Goal: Navigation & Orientation: Find specific page/section

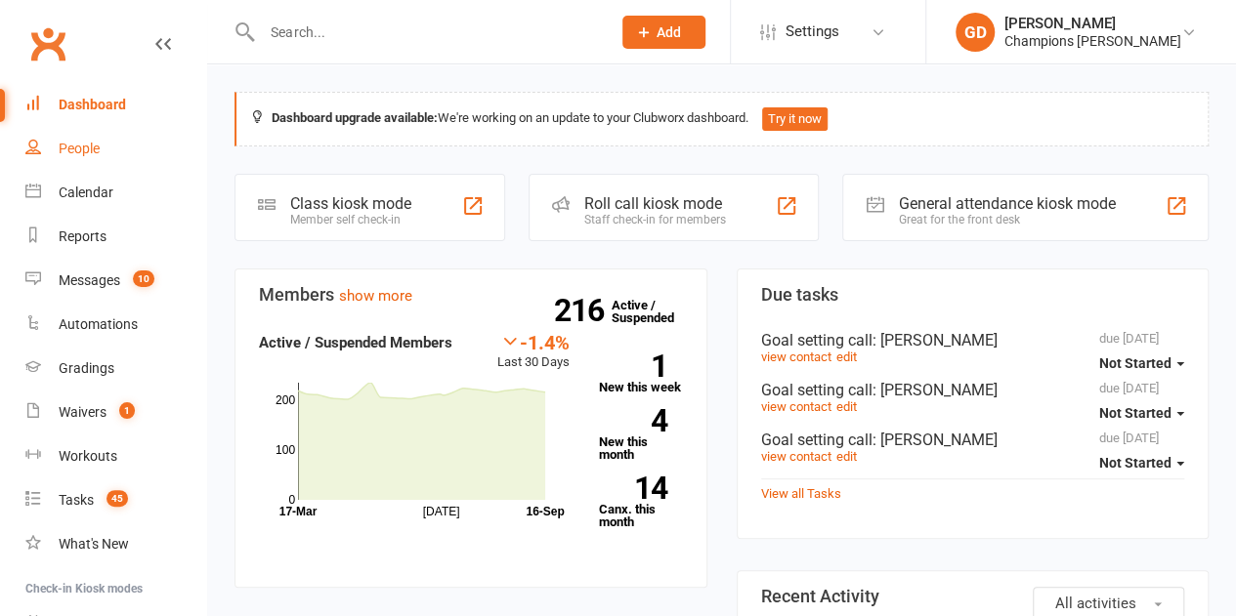
click at [92, 160] on link "People" at bounding box center [115, 149] width 181 height 44
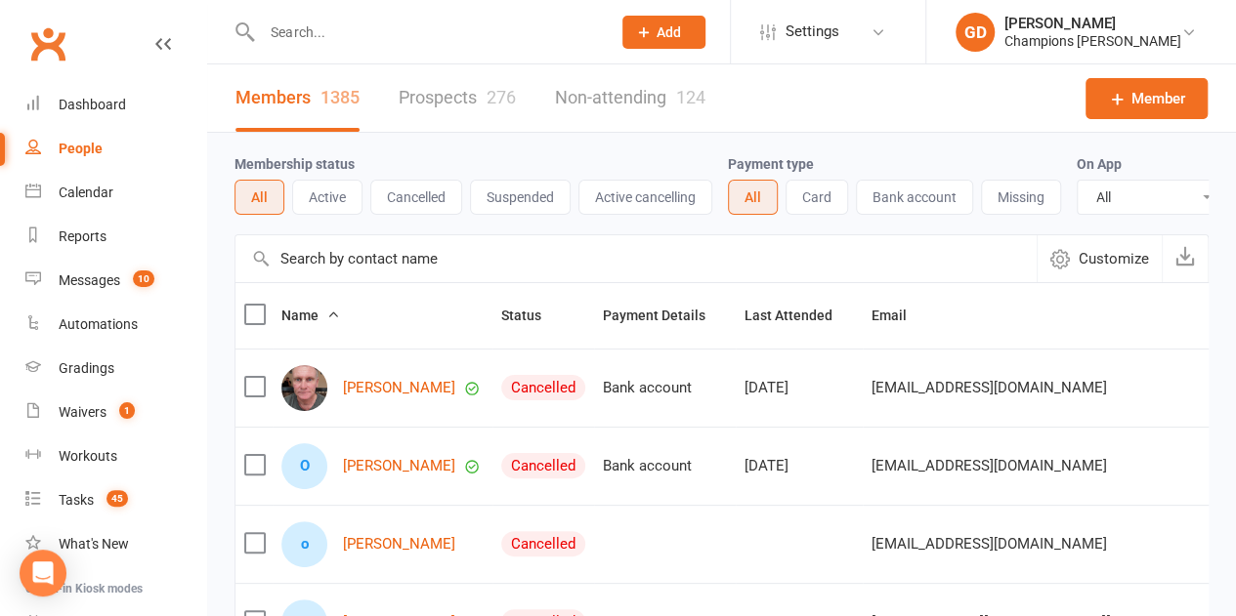
click at [219, 108] on div "Members 1385 Prospects 276 Non-attending 124" at bounding box center [470, 97] width 527 height 67
click at [138, 182] on link "Calendar" at bounding box center [115, 193] width 181 height 44
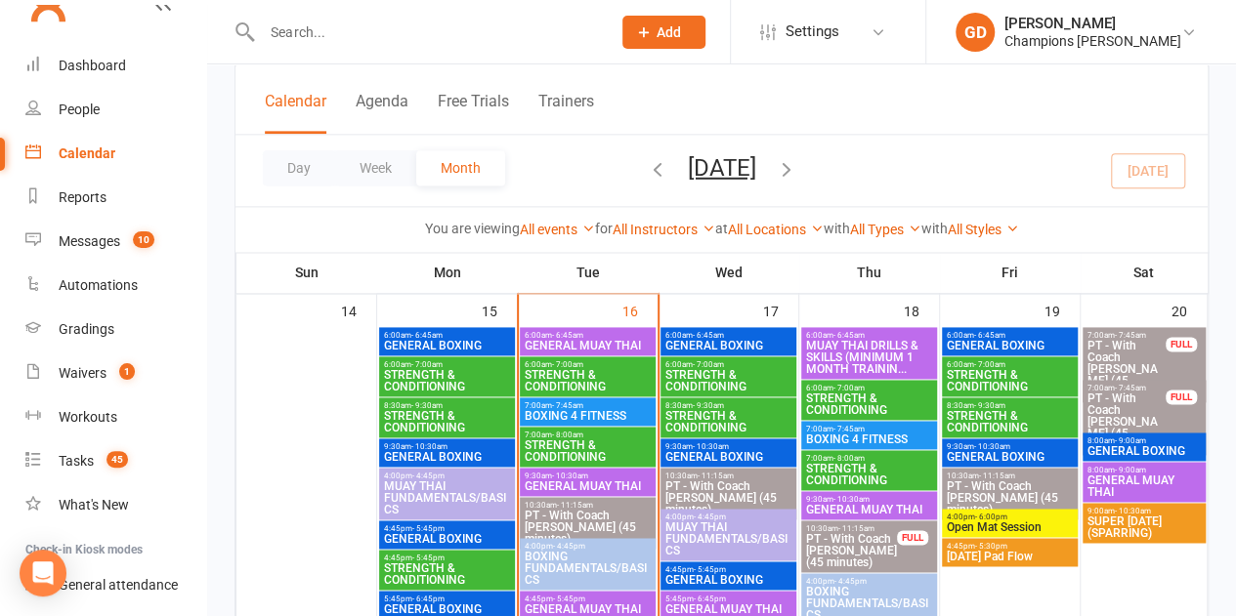
scroll to position [1236, 0]
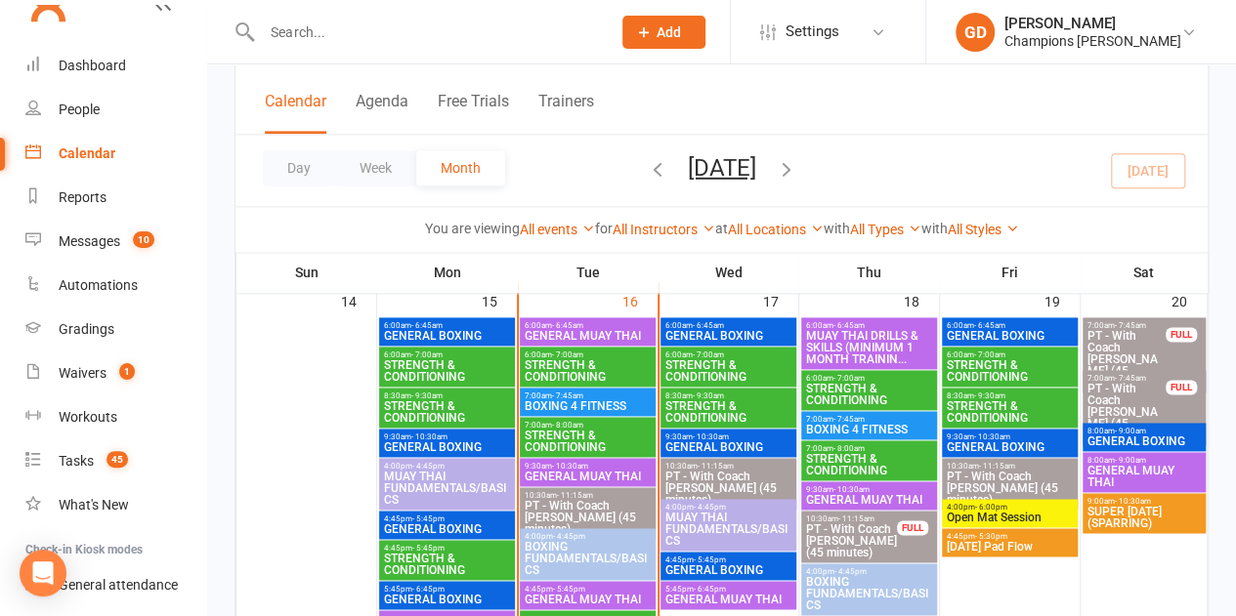
click at [452, 361] on span "STRENGTH & CONDITIONING" at bounding box center [447, 370] width 128 height 23
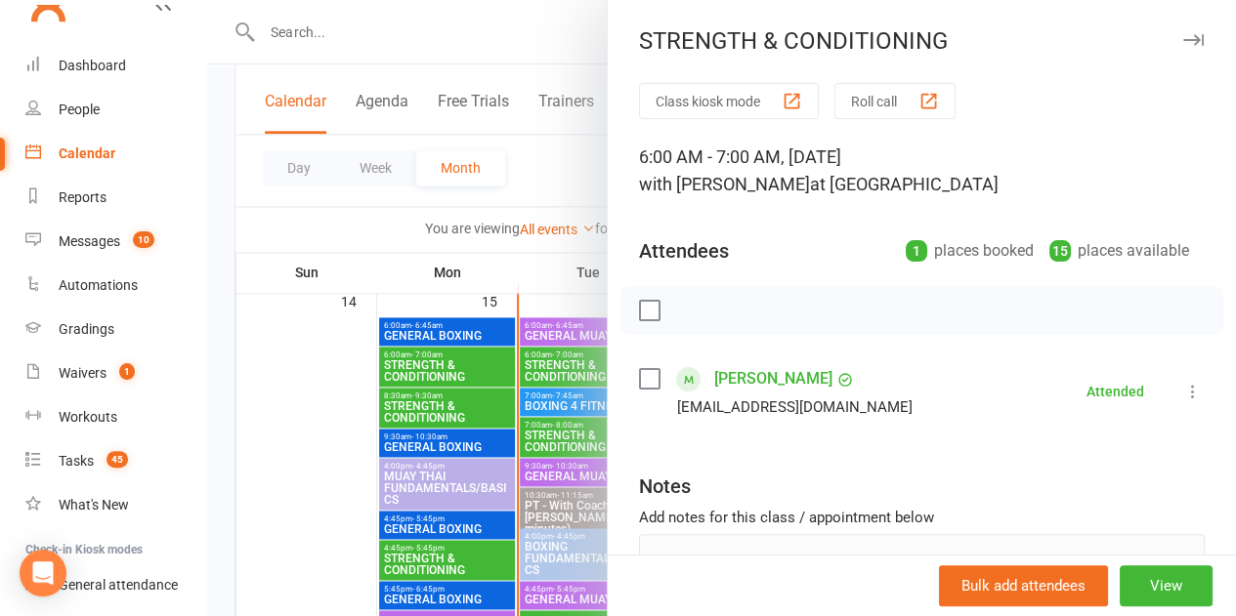
click at [431, 363] on div at bounding box center [721, 308] width 1029 height 616
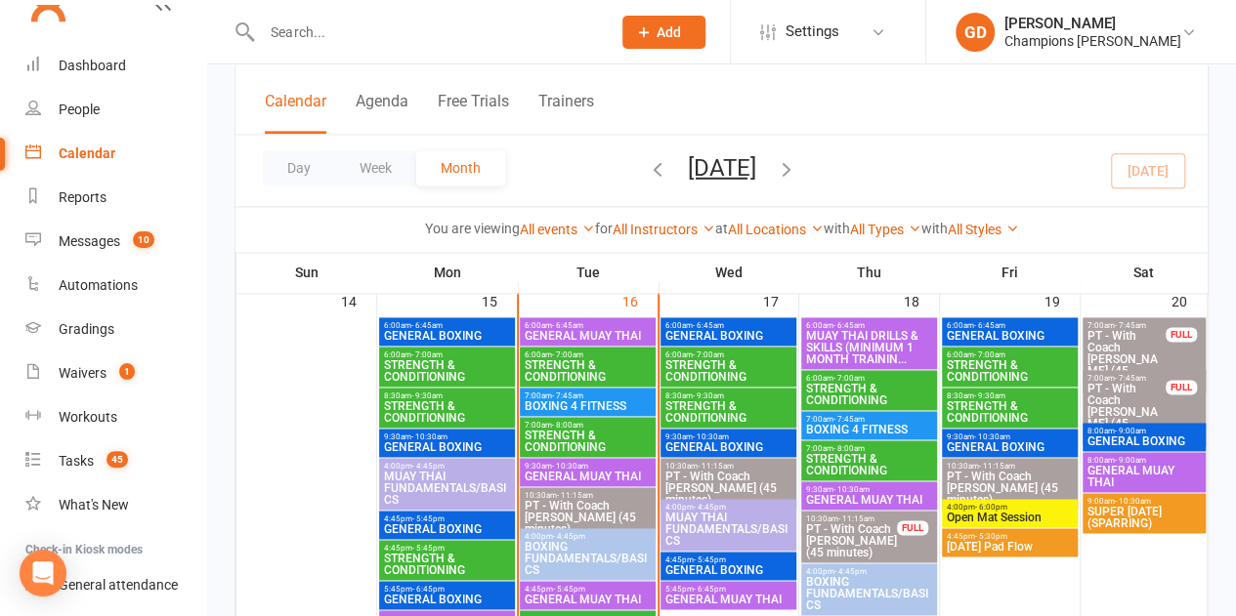
click at [431, 363] on span "STRENGTH & CONDITIONING" at bounding box center [447, 370] width 128 height 23
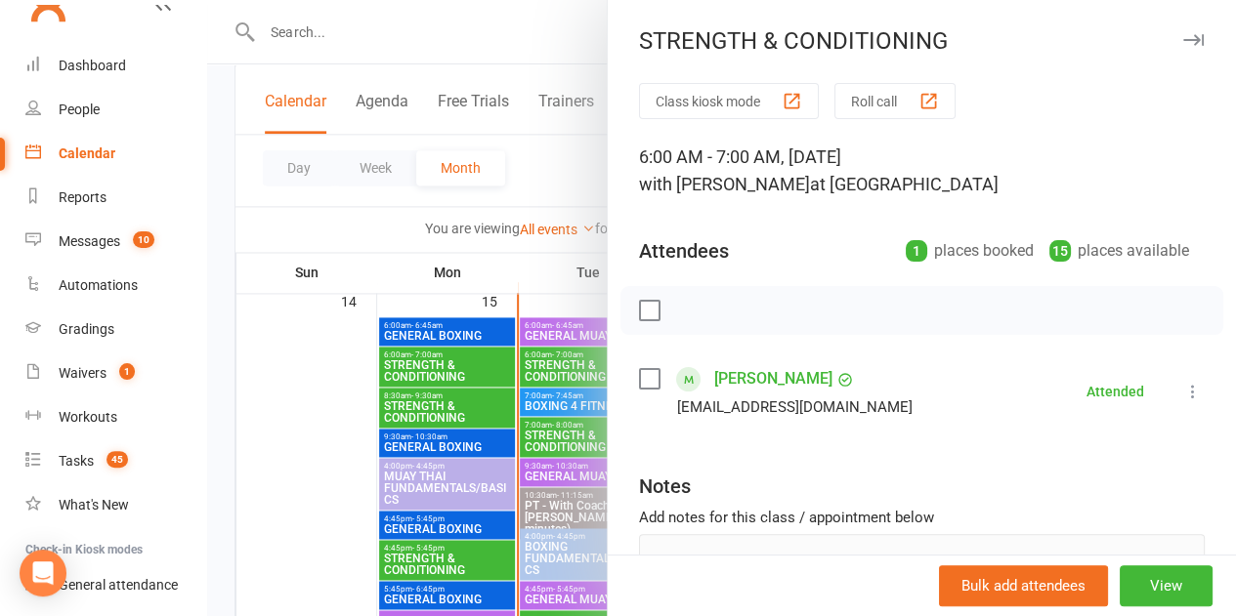
click at [431, 363] on div at bounding box center [721, 308] width 1029 height 616
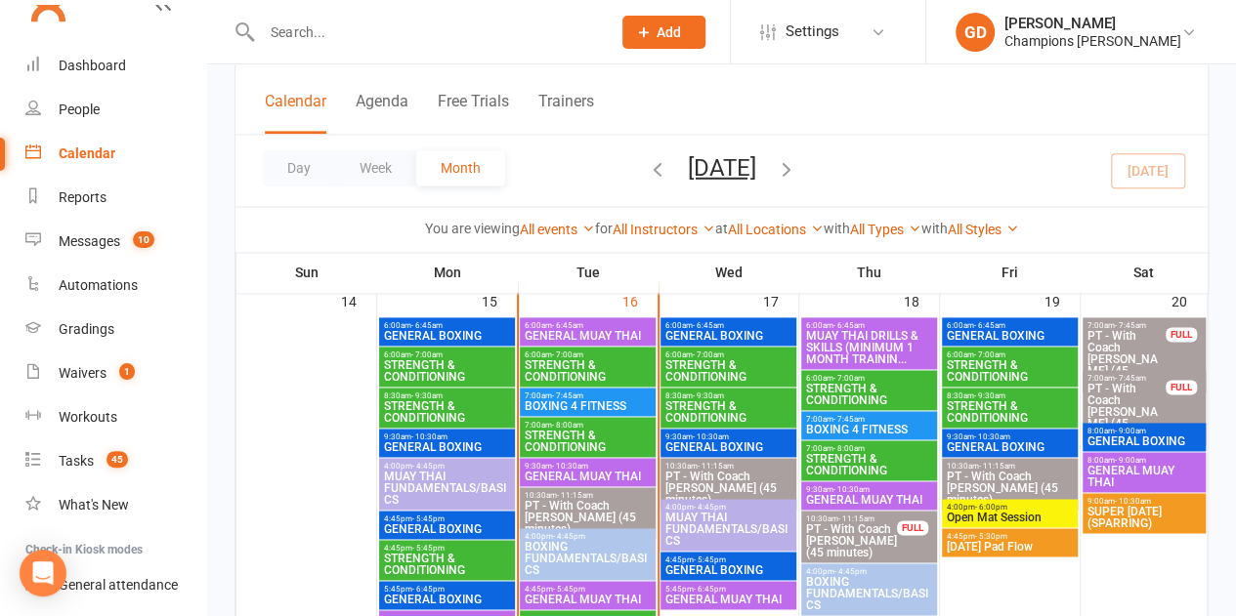
click at [723, 359] on span "STRENGTH & CONDITIONING" at bounding box center [728, 370] width 128 height 23
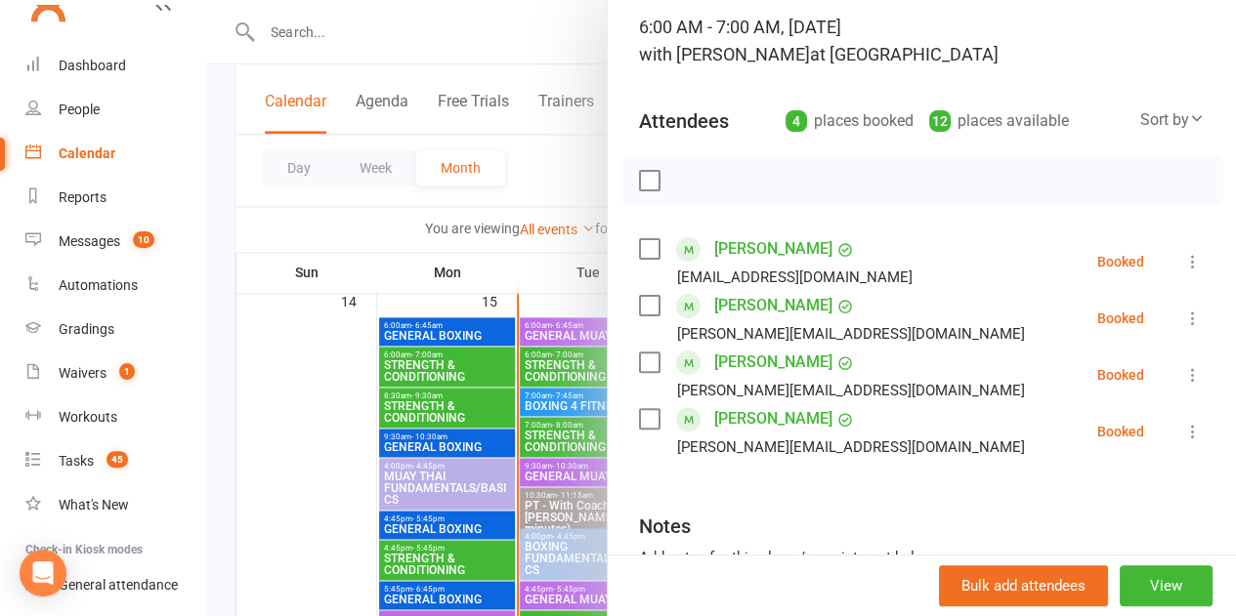
scroll to position [135, 0]
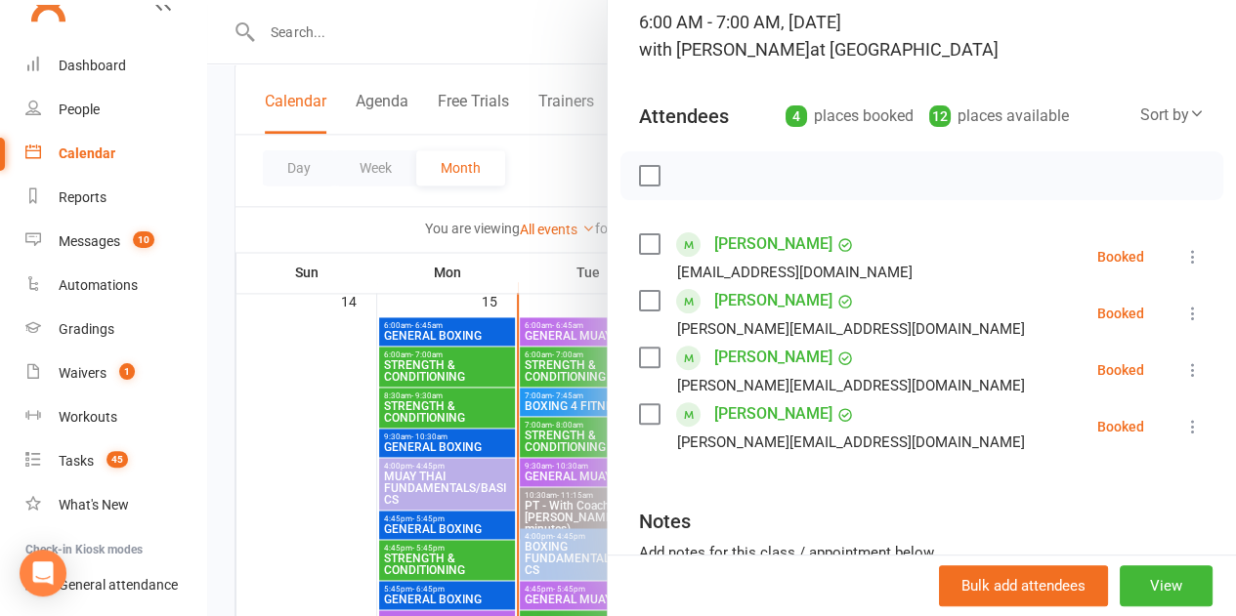
click at [561, 164] on div at bounding box center [721, 308] width 1029 height 616
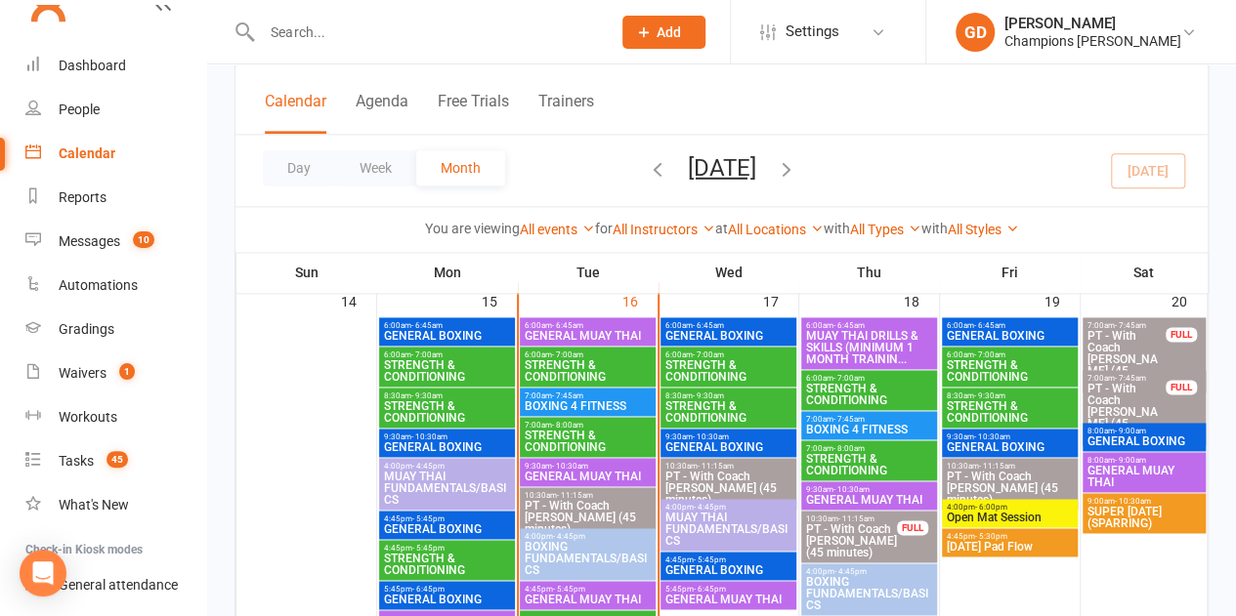
click at [737, 402] on span "STRENGTH & CONDITIONING" at bounding box center [728, 412] width 128 height 23
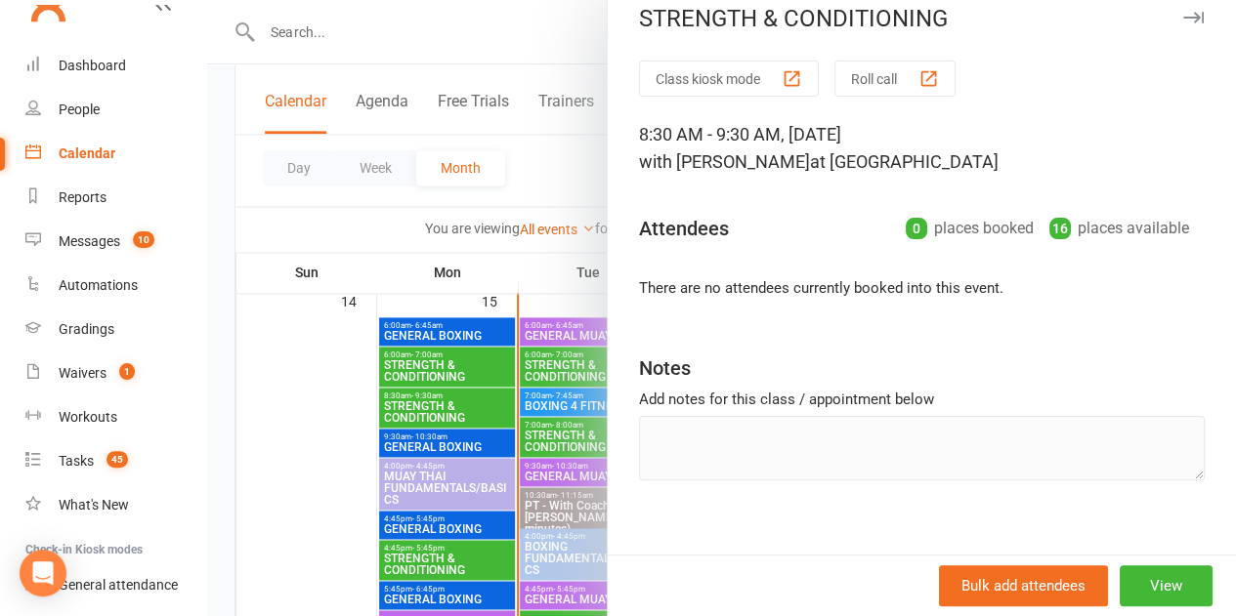
scroll to position [43, 0]
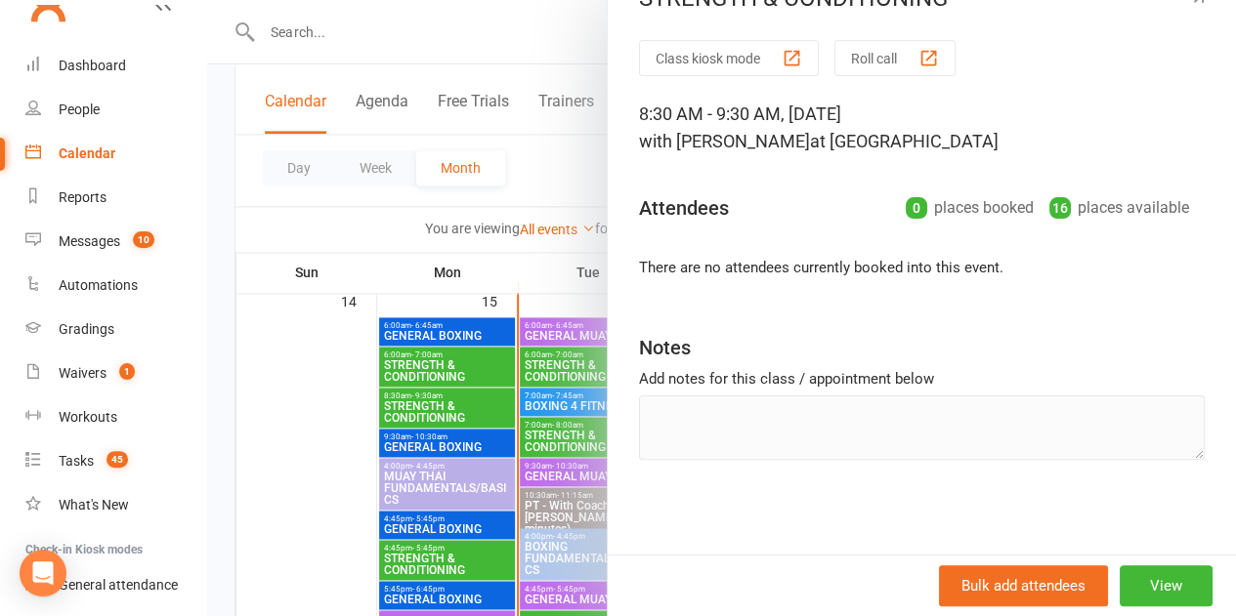
click at [547, 154] on div at bounding box center [721, 308] width 1029 height 616
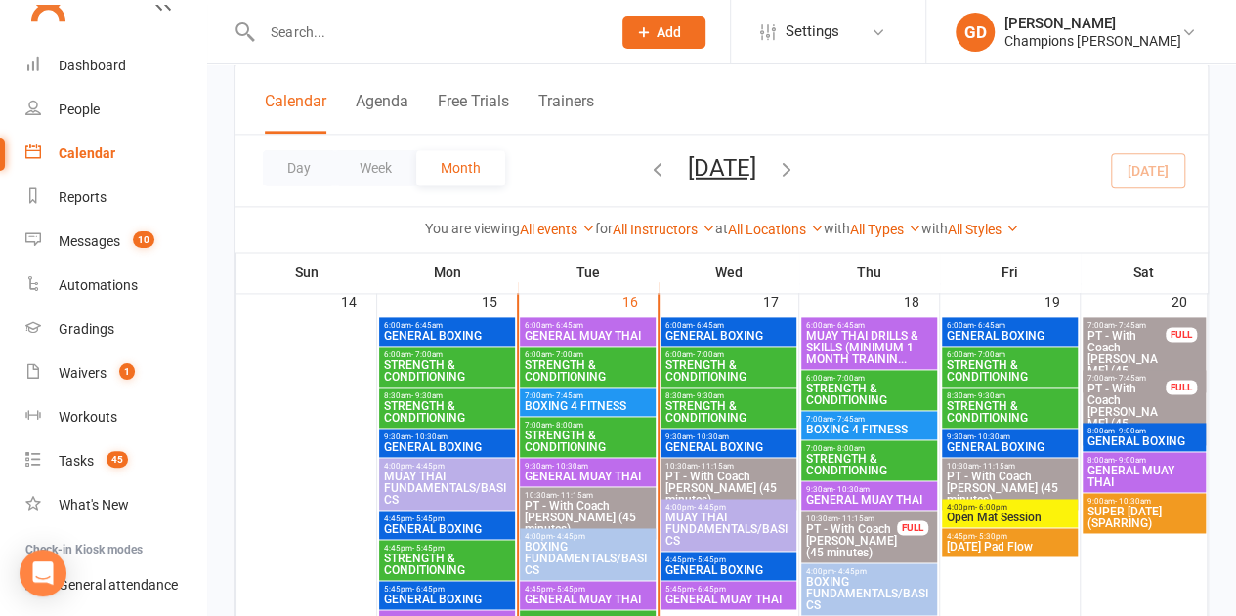
click at [974, 370] on span "STRENGTH & CONDITIONING" at bounding box center [1010, 370] width 128 height 23
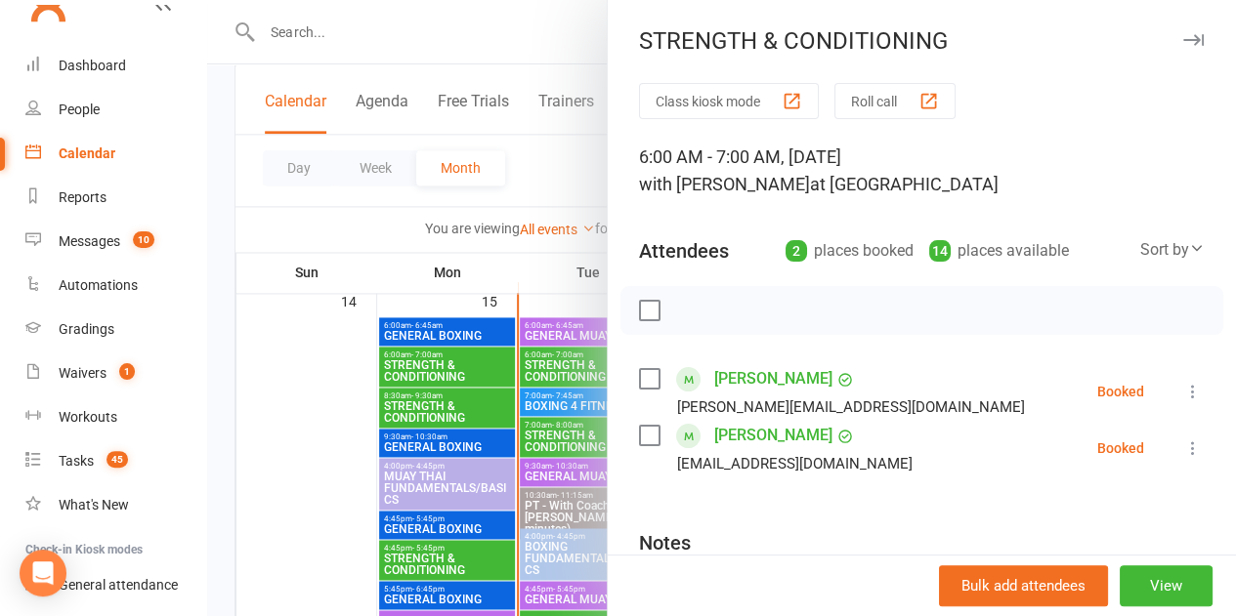
click at [570, 208] on div at bounding box center [721, 308] width 1029 height 616
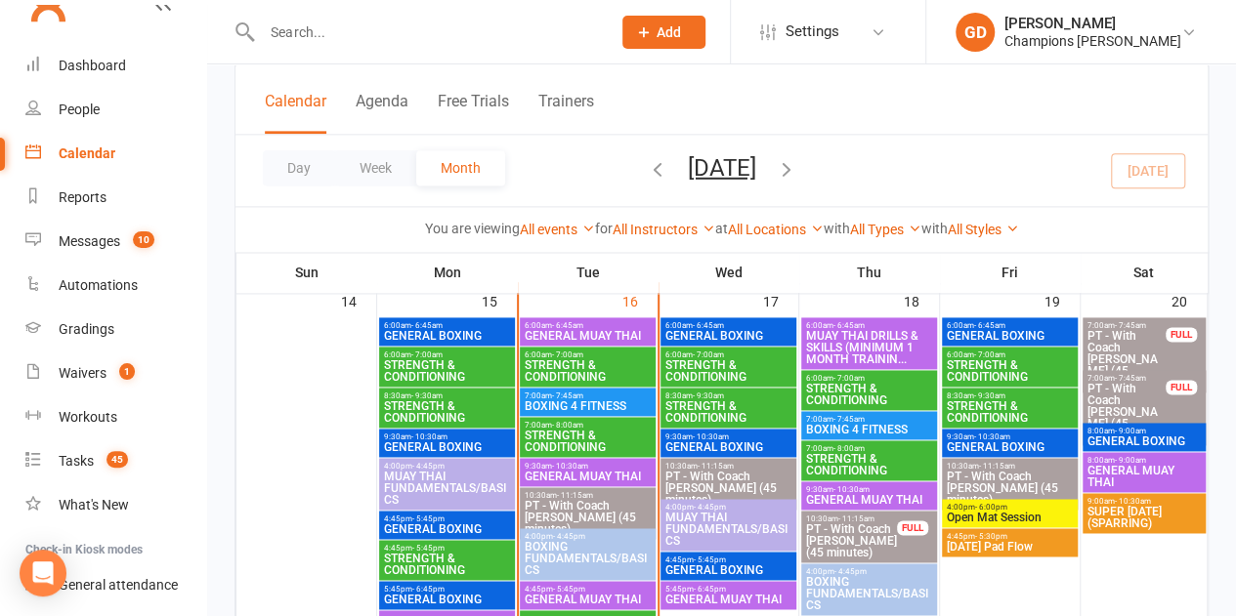
click at [1008, 413] on span "STRENGTH & CONDITIONING" at bounding box center [1010, 412] width 128 height 23
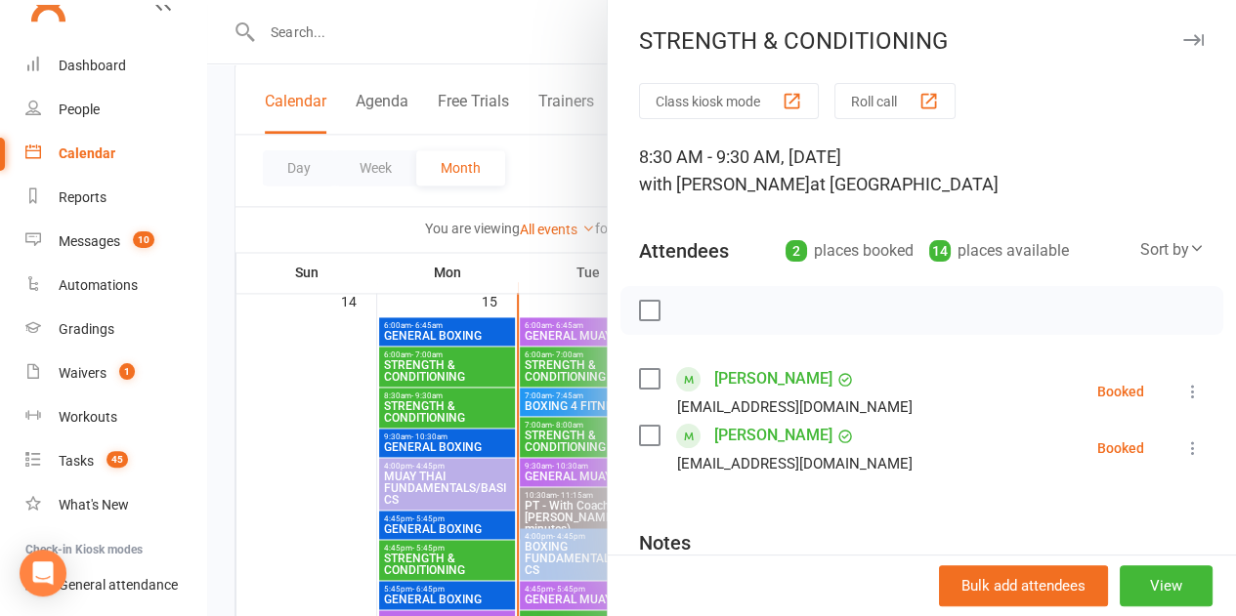
click at [559, 172] on div at bounding box center [721, 308] width 1029 height 616
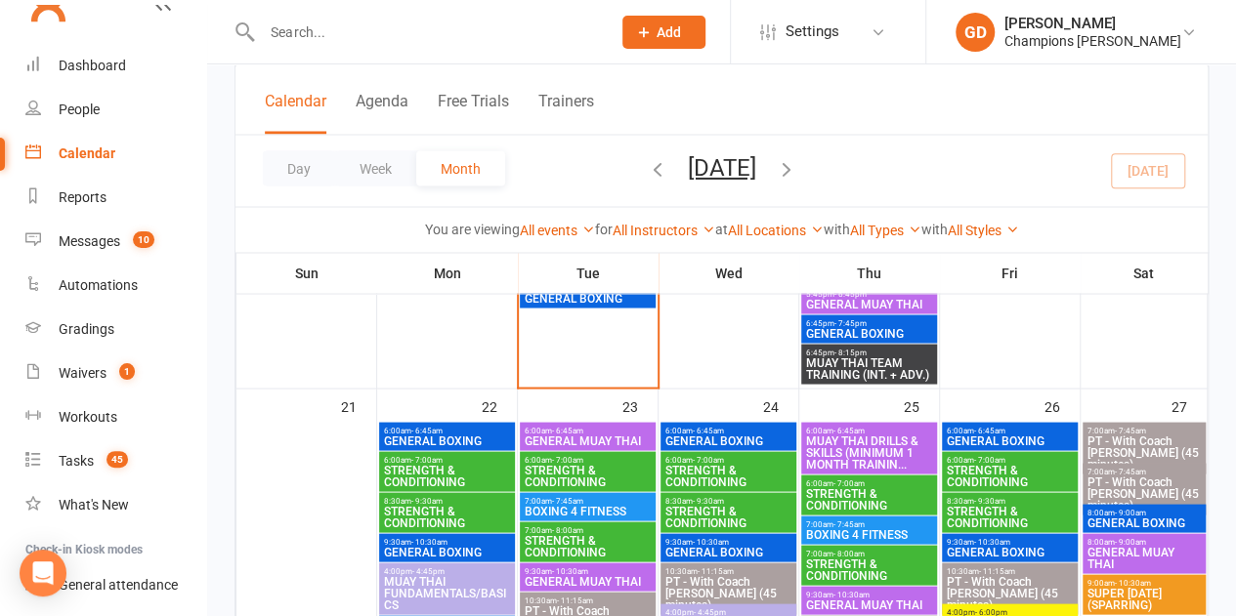
scroll to position [1717, 0]
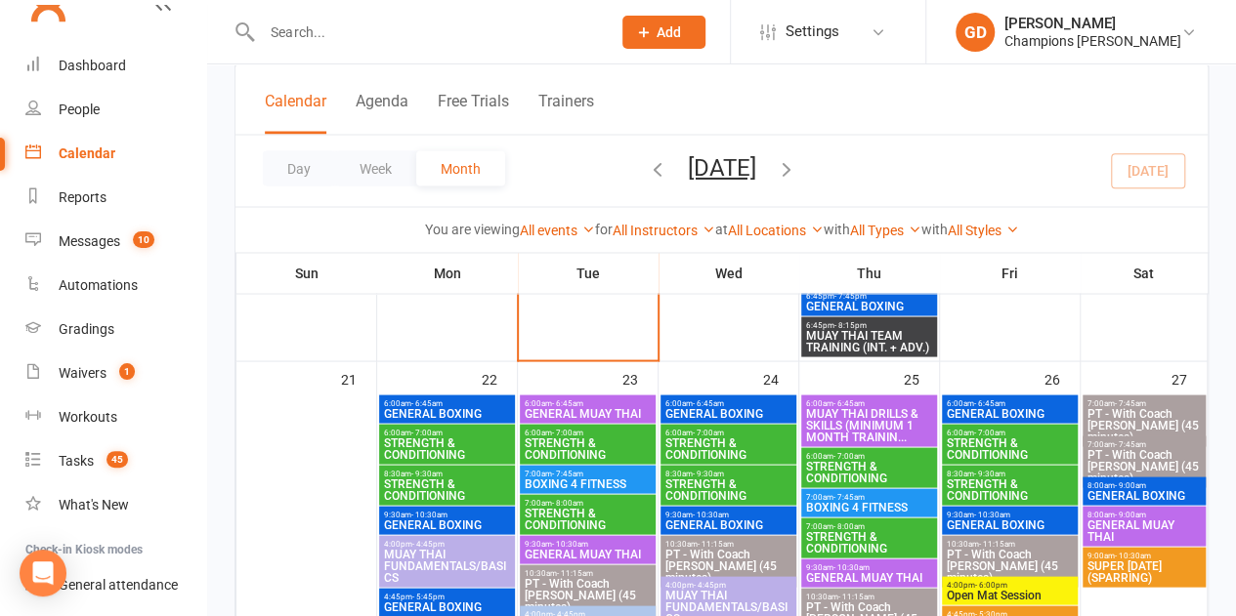
click at [436, 451] on span "STRENGTH & CONDITIONING" at bounding box center [447, 448] width 128 height 23
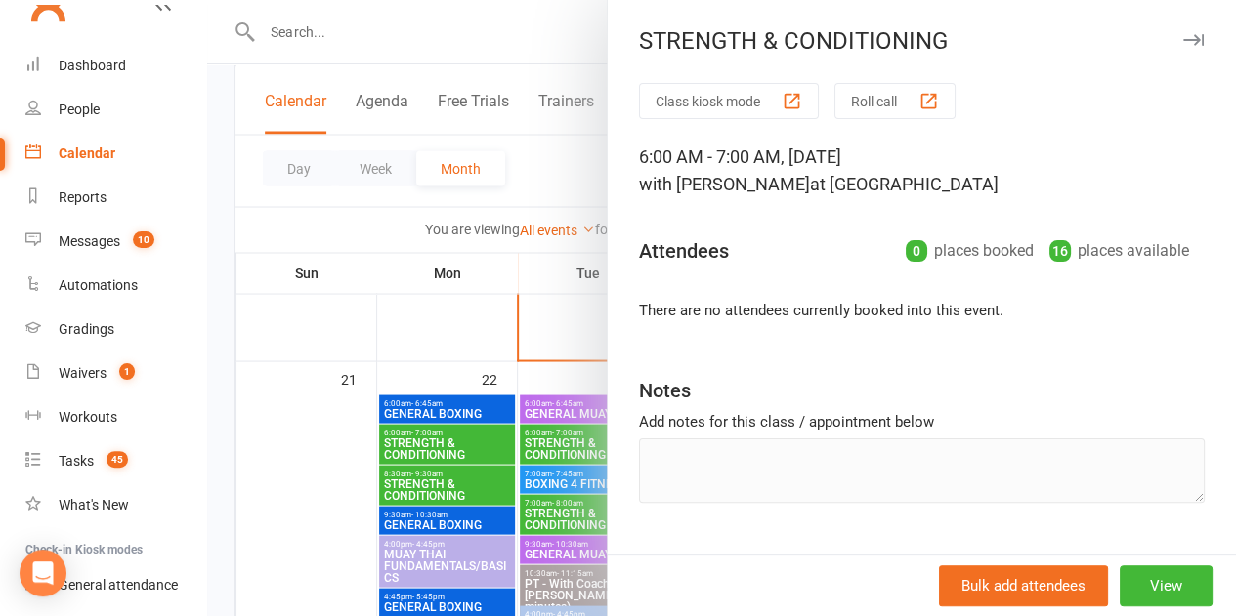
click at [234, 195] on div at bounding box center [721, 308] width 1029 height 616
